Goal: Communication & Community: Answer question/provide support

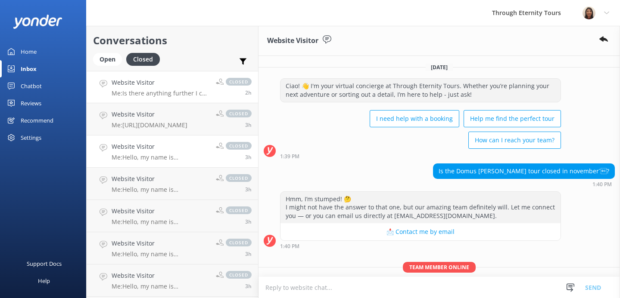
scroll to position [114, 0]
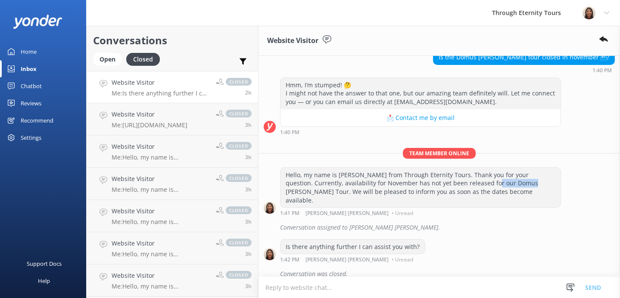
click at [35, 67] on div "Inbox" at bounding box center [29, 68] width 16 height 17
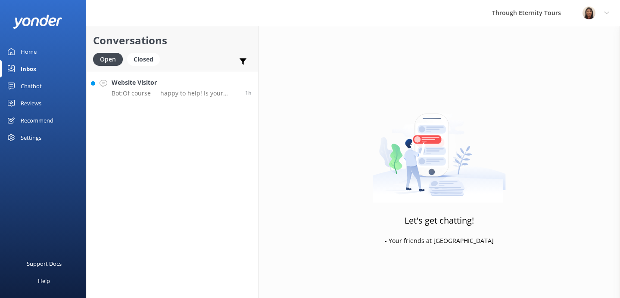
click at [183, 96] on p "Bot: Of course — happy to help! Is your issue related to: - 🔄 Changing or cance…" at bounding box center [175, 94] width 127 height 8
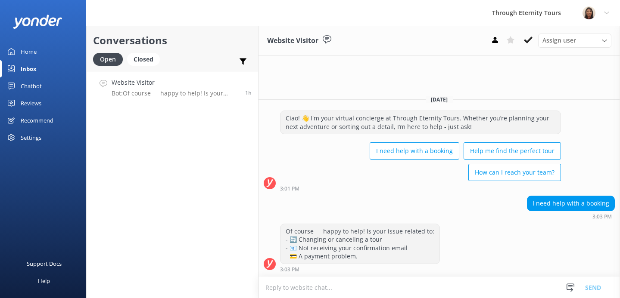
paste textarea "Hello, my name is [PERSON_NAME] from Through Eternity Tours. How can I assist y…"
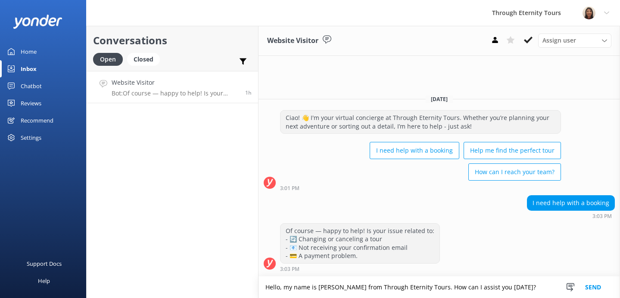
type textarea "Hello, my name is [PERSON_NAME] from Through Eternity Tours. How can I assist y…"
click at [600, 288] on button "Send" at bounding box center [593, 288] width 32 height 22
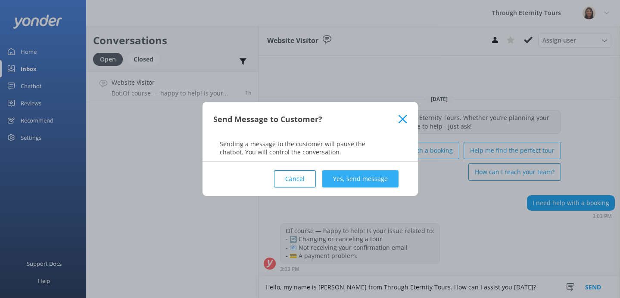
click at [390, 182] on button "Yes, send message" at bounding box center [360, 179] width 76 height 17
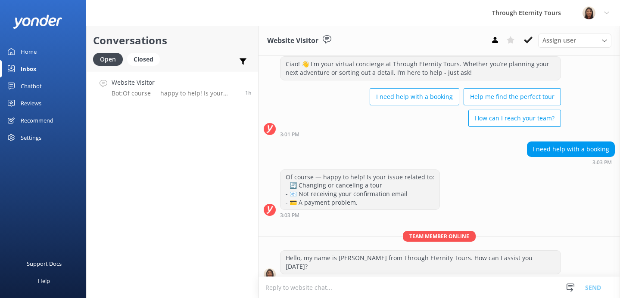
scroll to position [23, 0]
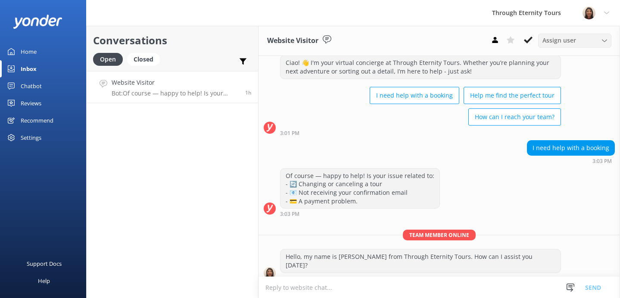
click at [563, 40] on span "Assign user" at bounding box center [559, 40] width 34 height 9
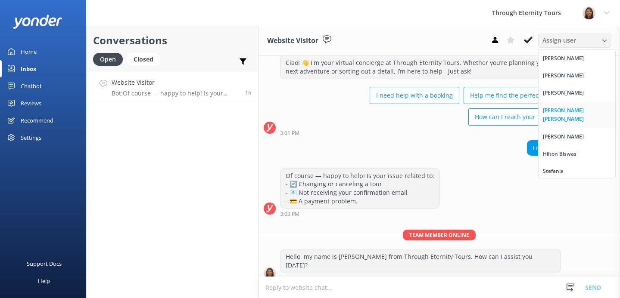
click at [552, 108] on div "[PERSON_NAME] [PERSON_NAME]" at bounding box center [577, 115] width 68 height 18
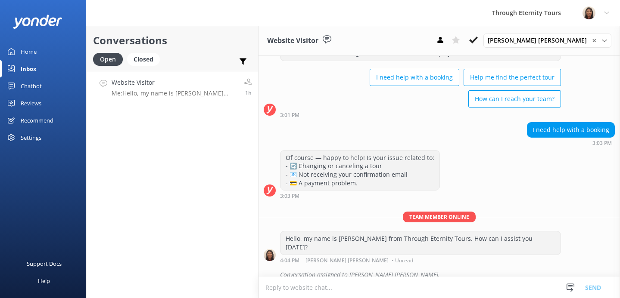
scroll to position [42, 0]
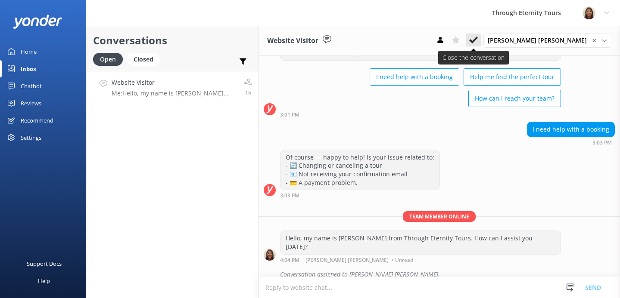
click at [478, 38] on icon at bounding box center [473, 40] width 9 height 9
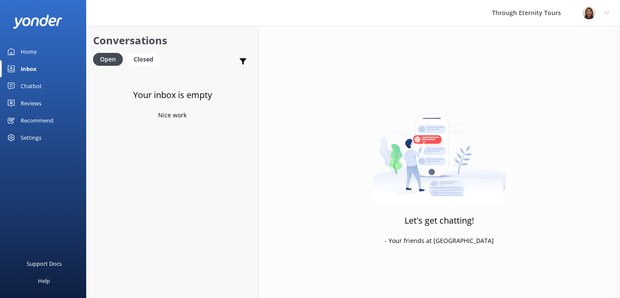
click at [68, 39] on div at bounding box center [43, 21] width 86 height 43
click at [34, 56] on div "Home" at bounding box center [29, 51] width 16 height 17
